Goal: Find specific page/section: Find specific page/section

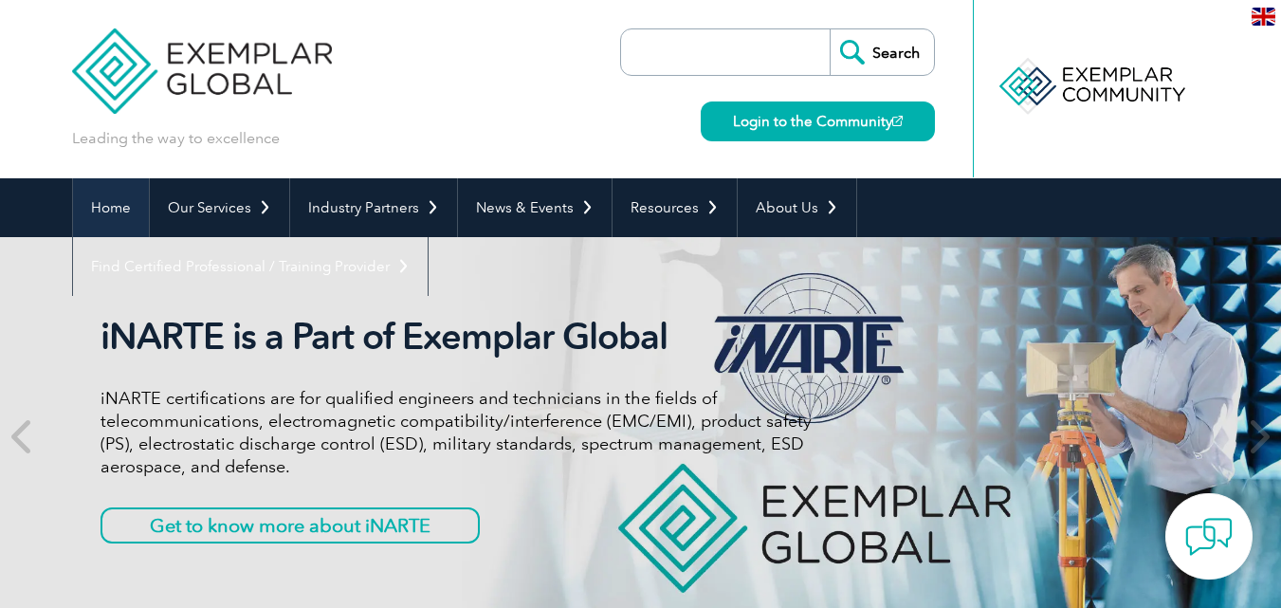
click at [119, 214] on link "Home" at bounding box center [111, 207] width 76 height 59
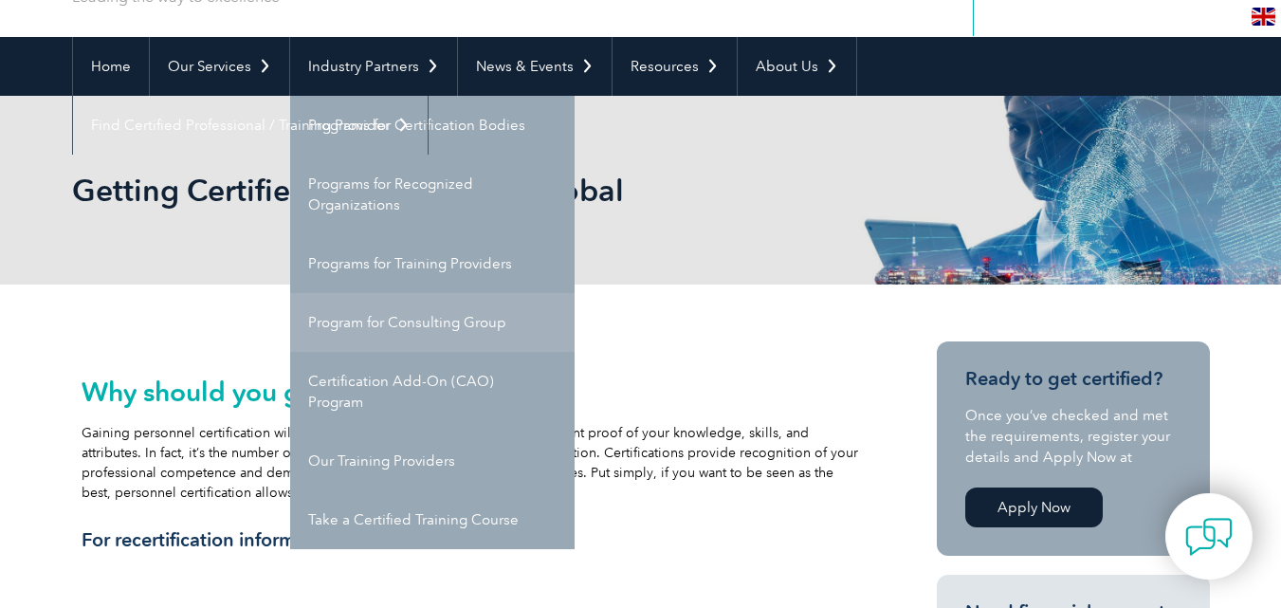
scroll to position [143, 0]
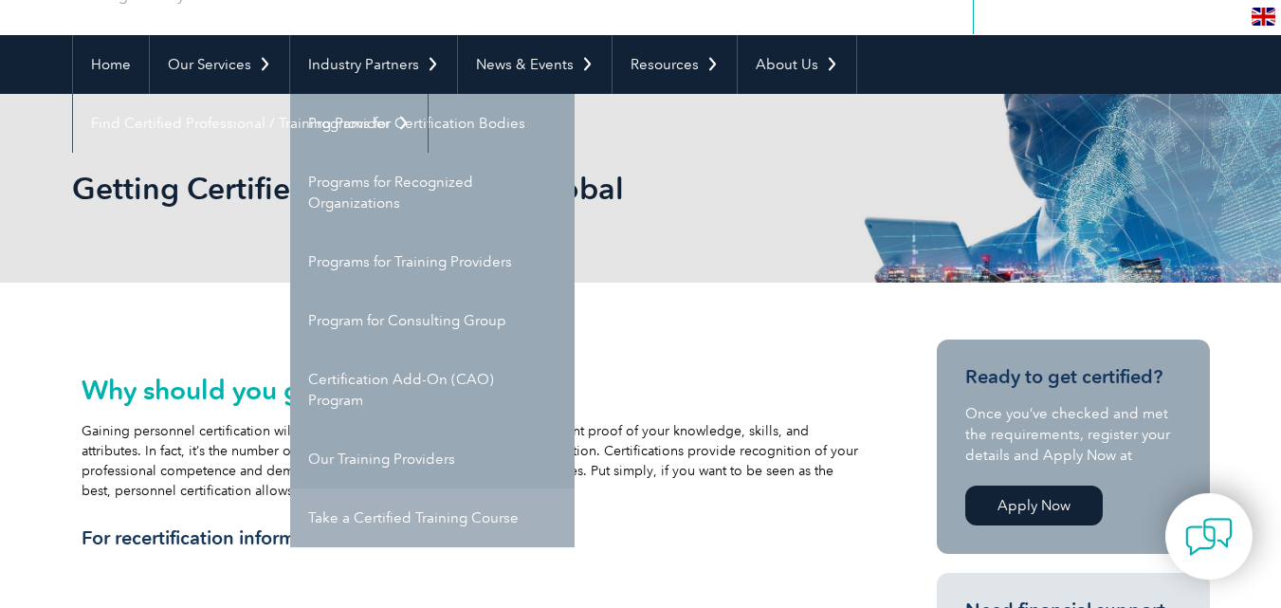
click at [414, 528] on link "Take a Certified Training Course" at bounding box center [432, 517] width 284 height 59
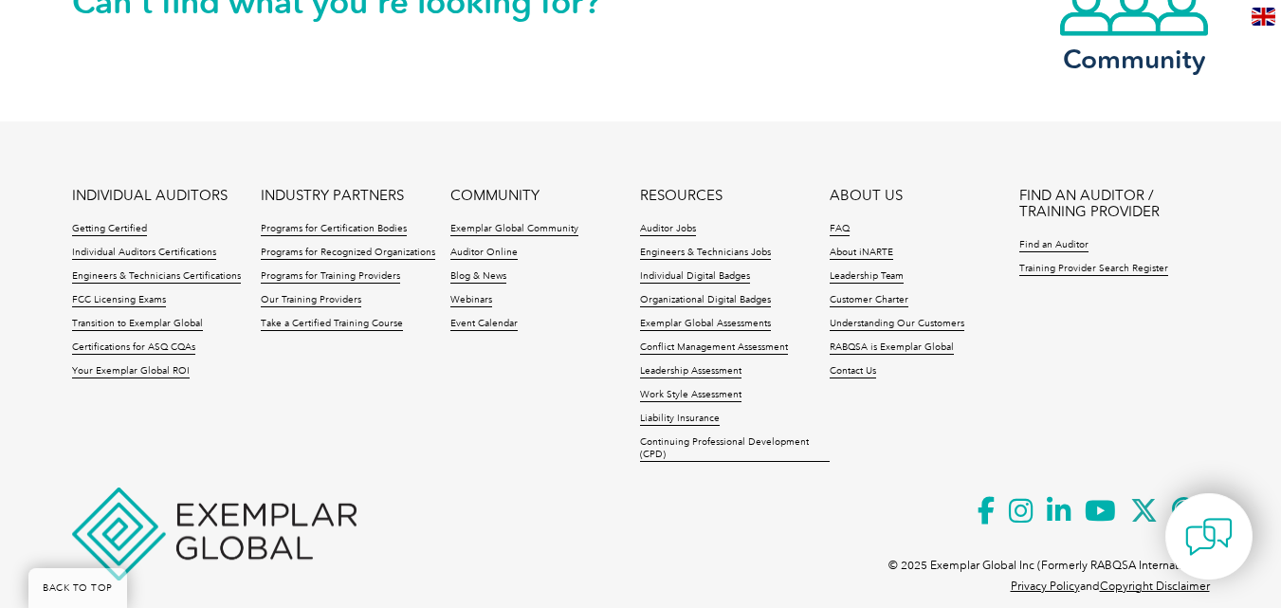
scroll to position [2164, 0]
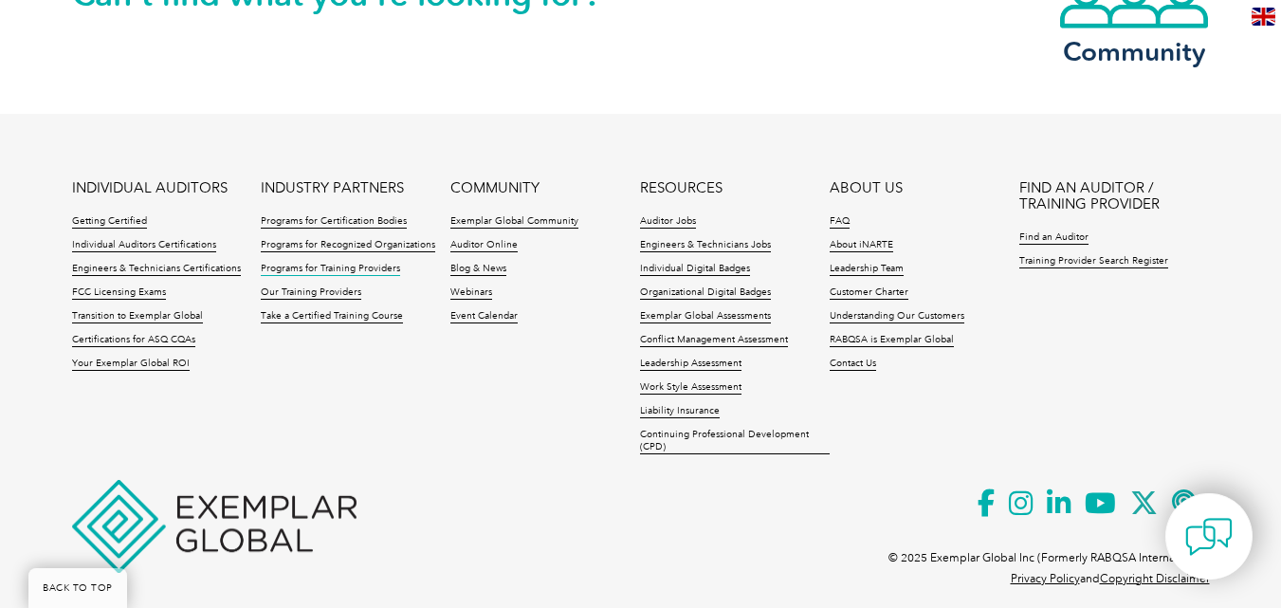
click at [326, 265] on link "Programs for Training Providers" at bounding box center [330, 269] width 139 height 13
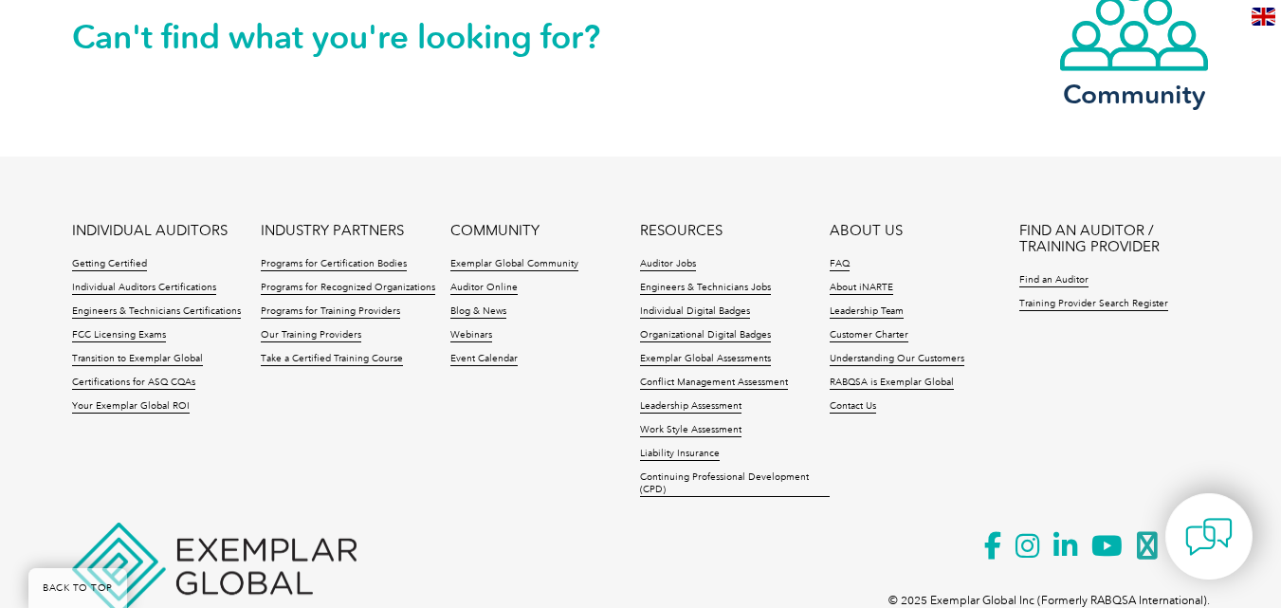
scroll to position [3936, 0]
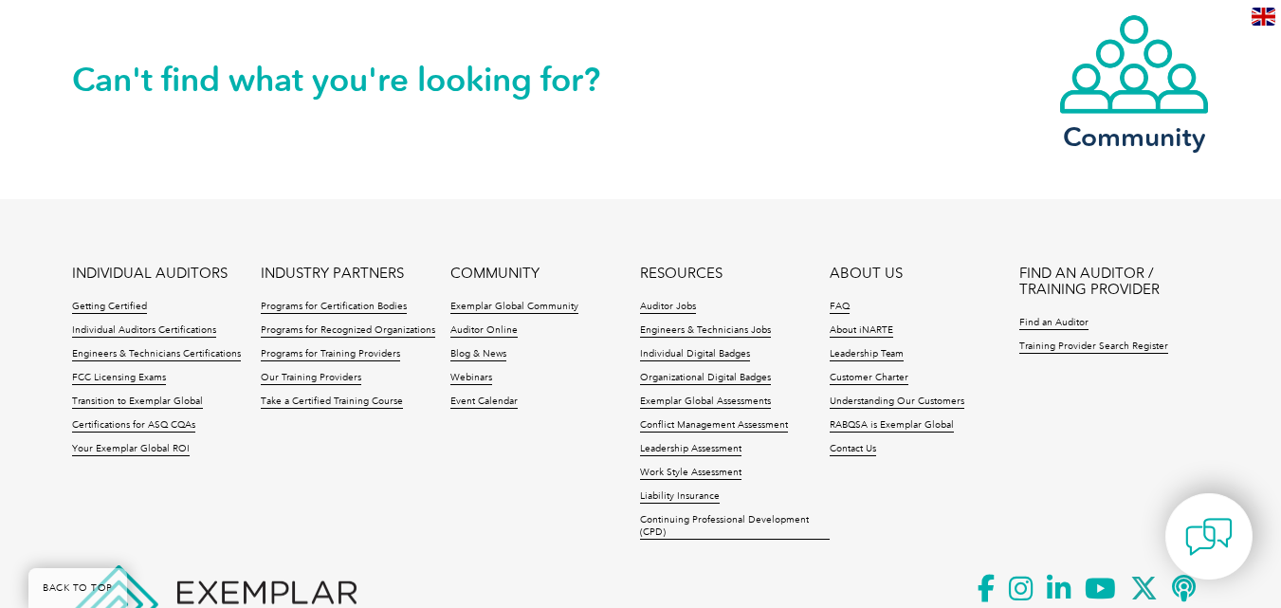
scroll to position [734, 0]
